Goal: Browse casually

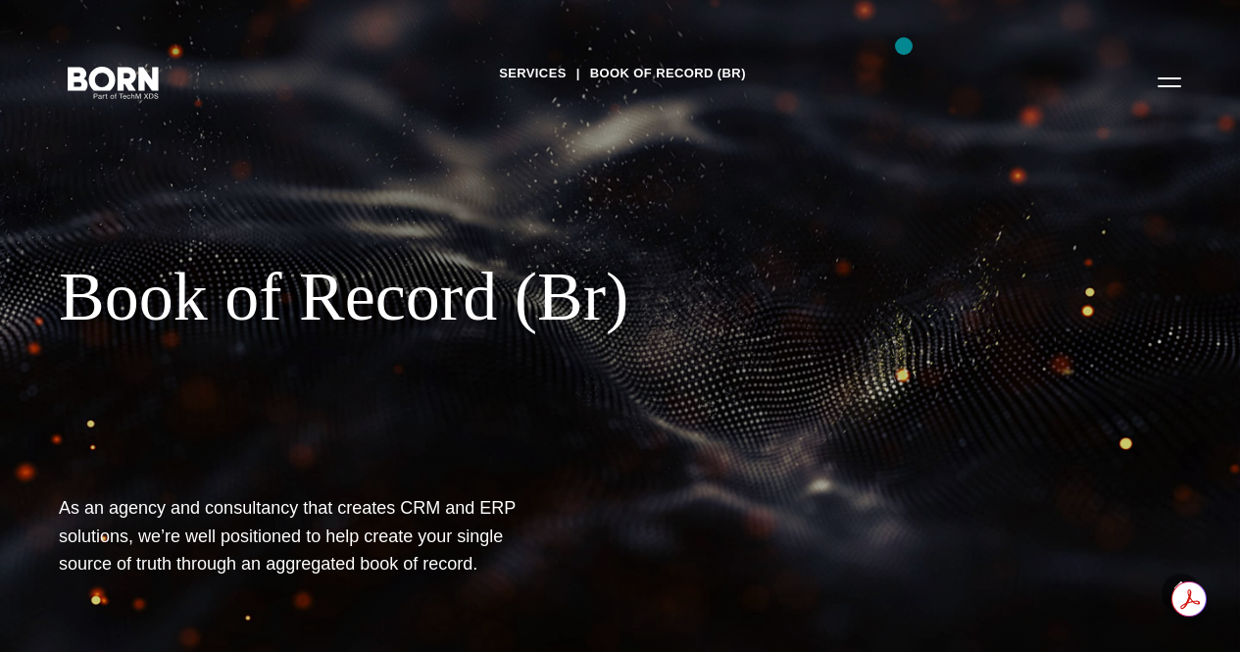
scroll to position [5087, 0]
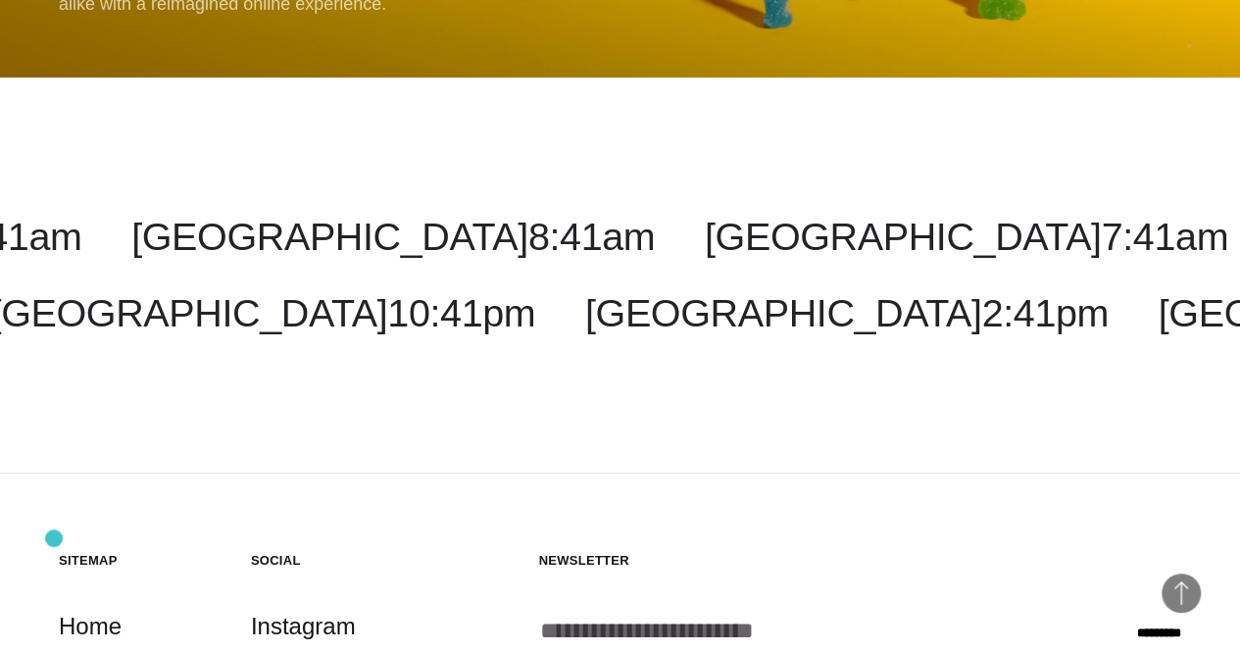
scroll to position [18818, 0]
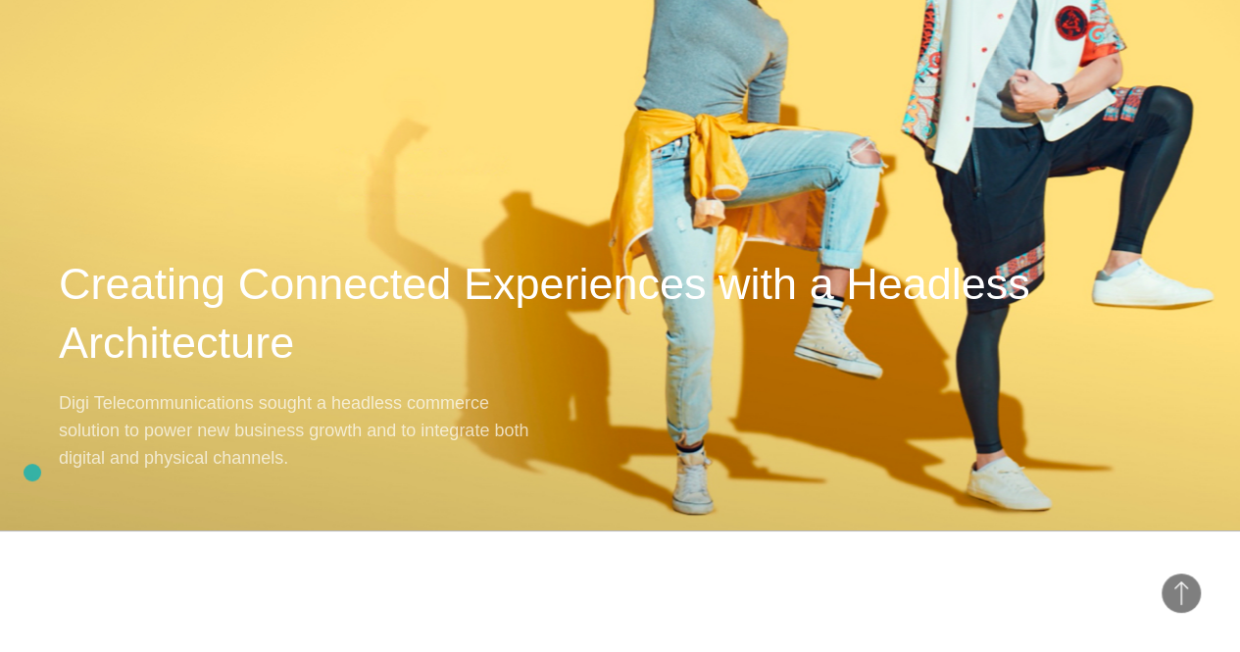
scroll to position [4100, 0]
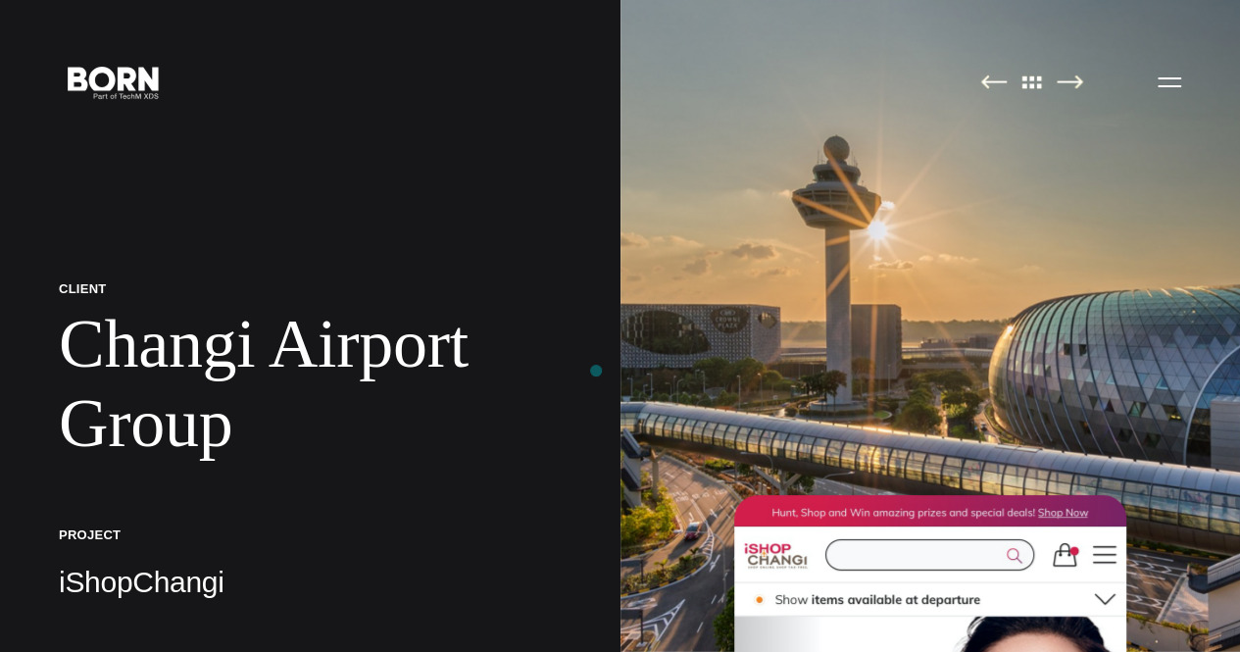
drag, startPoint x: 0, startPoint y: 0, endPoint x: 596, endPoint y: 371, distance: 701.9
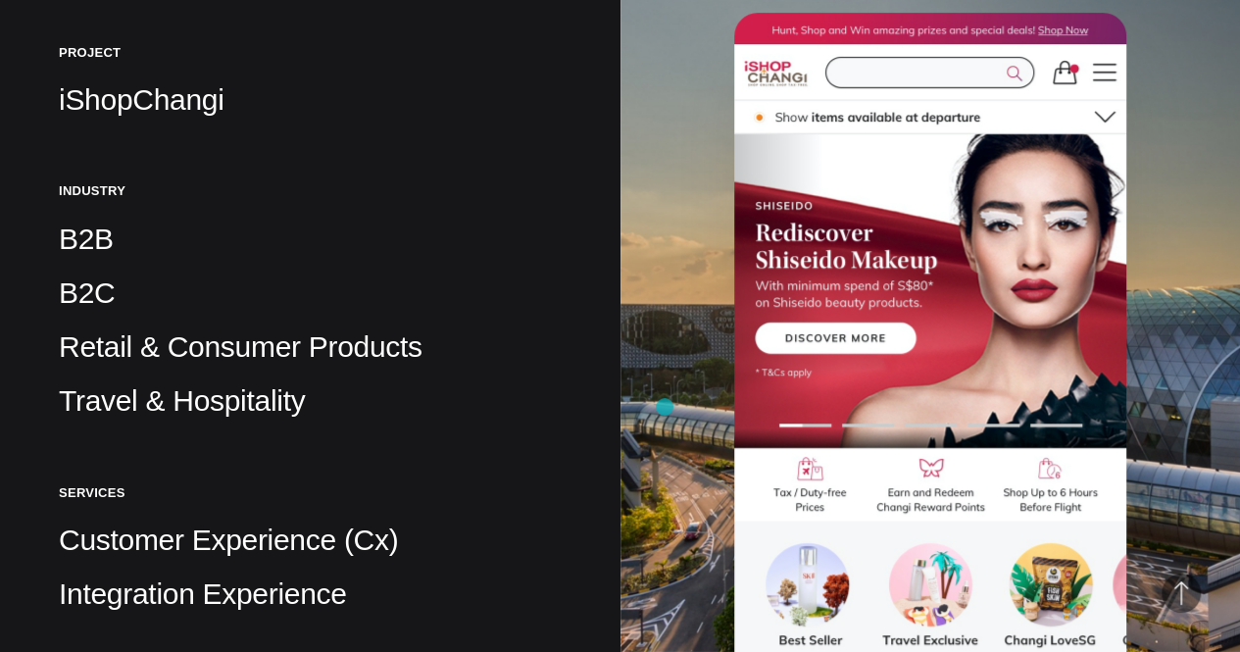
scroll to position [610, 0]
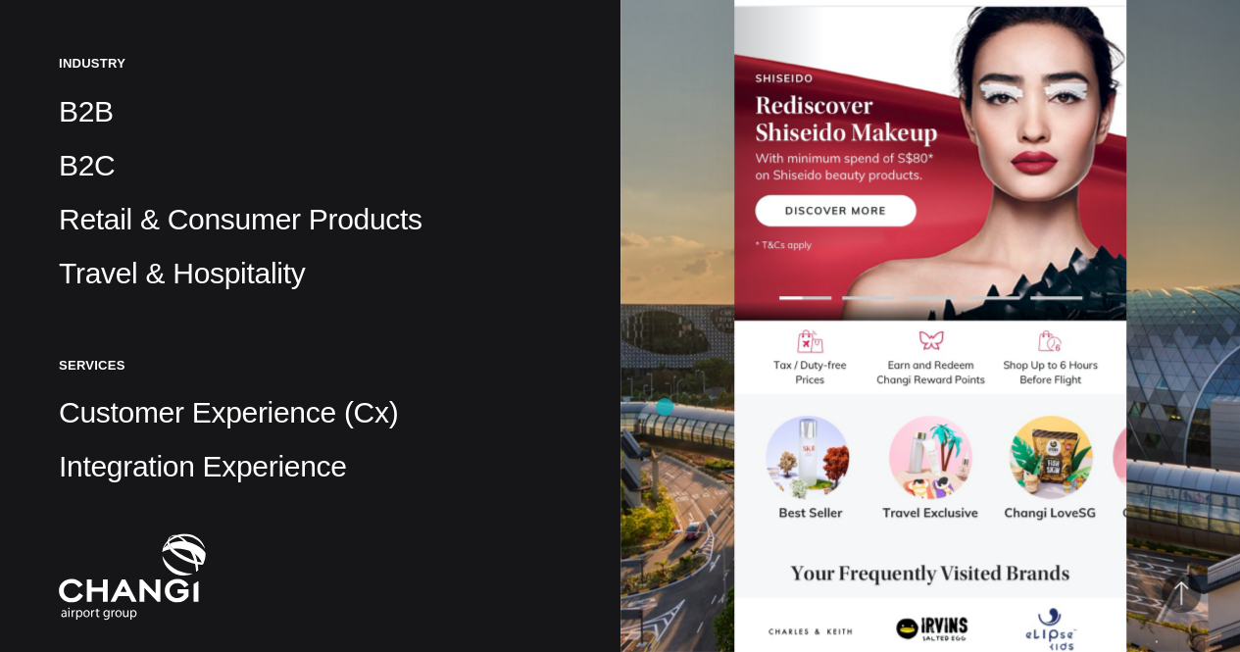
click at [665, 407] on img at bounding box center [931, 326] width 621 height 652
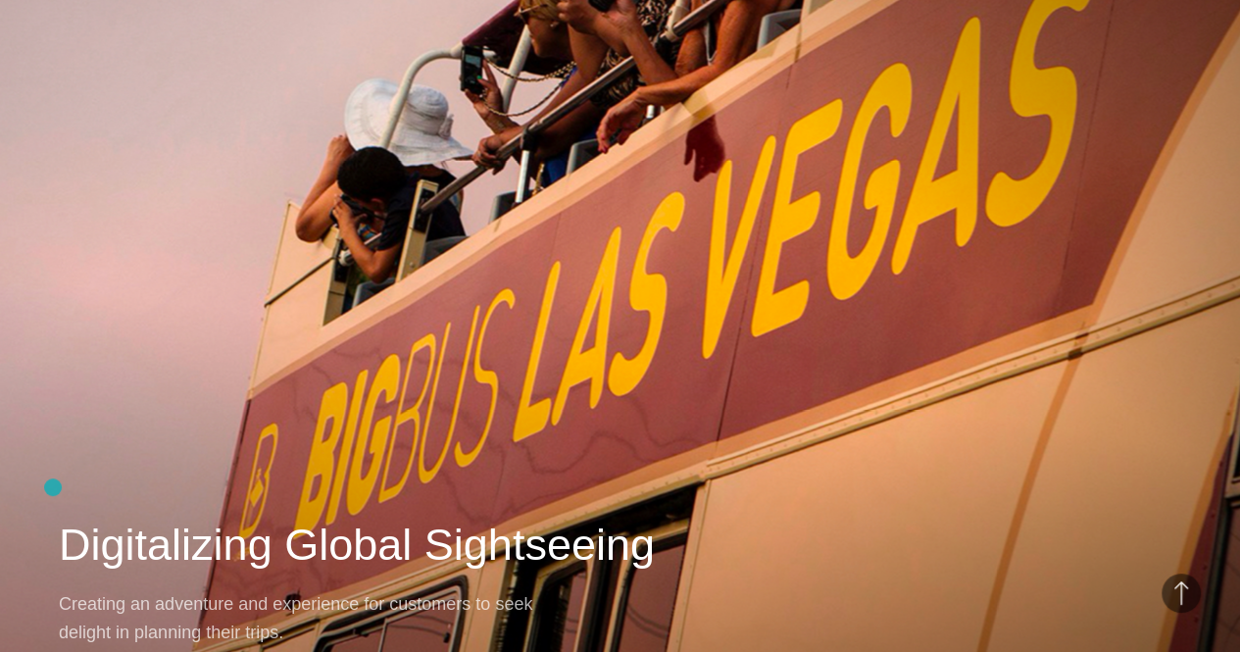
scroll to position [16094, 0]
